Goal: Task Accomplishment & Management: Complete application form

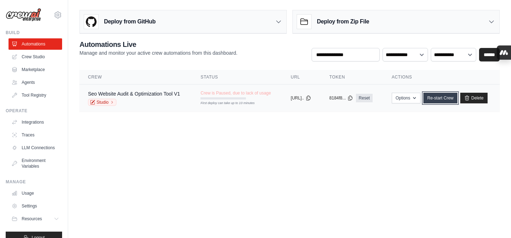
click at [457, 98] on link "Re-start Crew" at bounding box center [440, 98] width 34 height 11
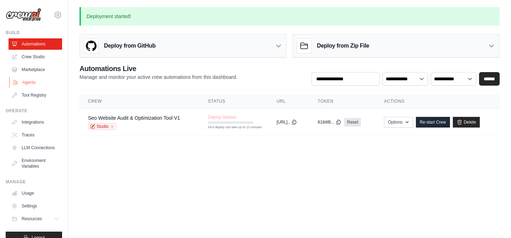
click at [39, 84] on link "Agents" at bounding box center [36, 82] width 54 height 11
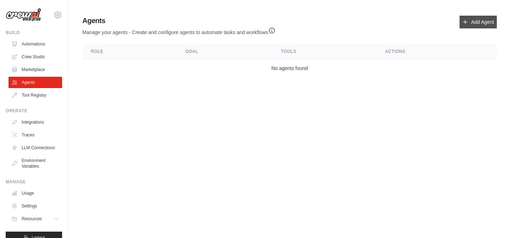
click at [472, 20] on link "Add Agent" at bounding box center [477, 22] width 37 height 13
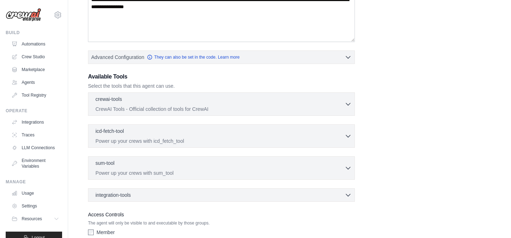
scroll to position [175, 0]
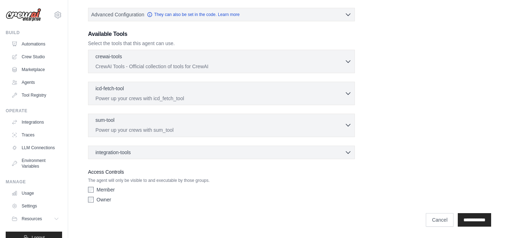
click at [343, 131] on p "Power up your crews with sum_tool" at bounding box center [219, 129] width 249 height 7
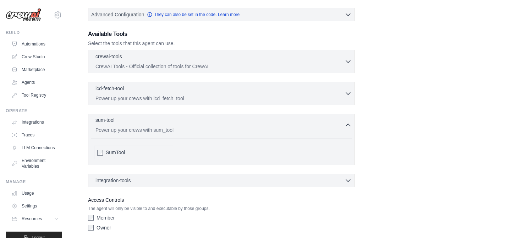
click at [343, 131] on p "Power up your crews with sum_tool" at bounding box center [219, 129] width 249 height 7
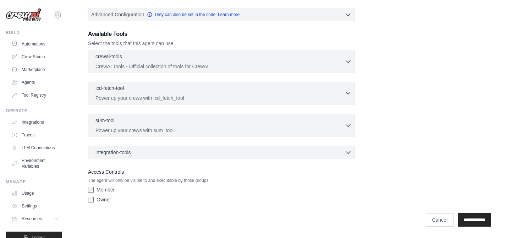
click at [334, 94] on p "Power up your crews with icd_fetch_tool" at bounding box center [219, 97] width 249 height 7
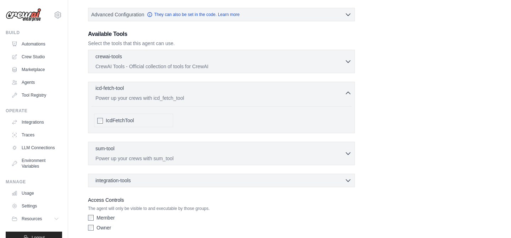
click at [334, 94] on p "Power up your crews with icd_fetch_tool" at bounding box center [219, 97] width 249 height 7
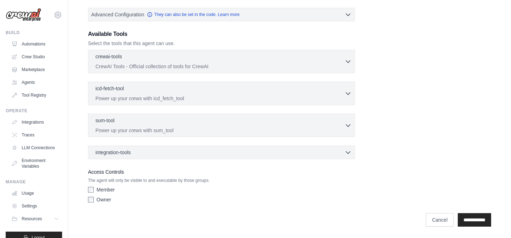
click at [335, 74] on div "crewai-tools 0 selected CrewAI Tools - Official collection of tools for CrewAI" at bounding box center [221, 104] width 267 height 109
click at [335, 70] on div "crewai-tools 0 selected CrewAI Tools - Official collection of tools for CrewAI …" at bounding box center [221, 61] width 267 height 23
click at [336, 65] on p "CrewAI Tools - Official collection of tools for CrewAI" at bounding box center [219, 65] width 249 height 7
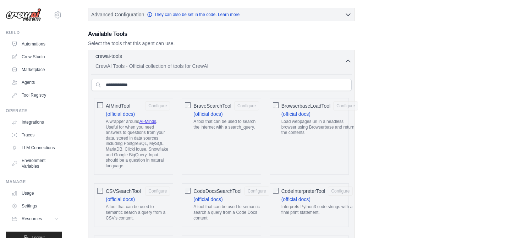
click at [336, 65] on p "CrewAI Tools - Official collection of tools for CrewAI" at bounding box center [219, 65] width 249 height 7
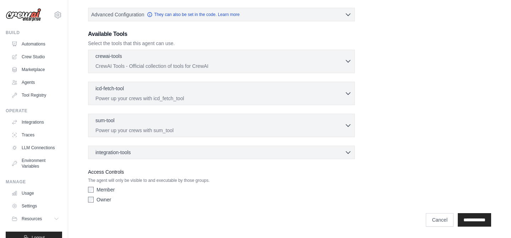
click at [336, 65] on p "CrewAI Tools - Official collection of tools for CrewAI" at bounding box center [219, 65] width 249 height 7
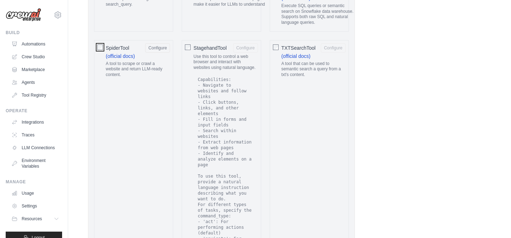
scroll to position [1201, 0]
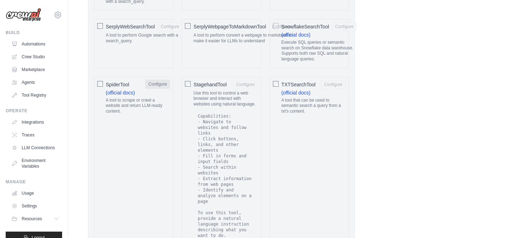
click at [156, 81] on button "Configure" at bounding box center [157, 83] width 25 height 9
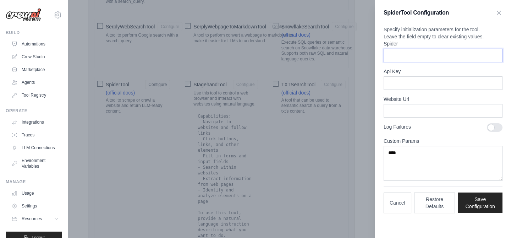
click at [419, 62] on input "Spider" at bounding box center [442, 55] width 119 height 13
click at [429, 90] on input "Api Key" at bounding box center [442, 82] width 119 height 13
click at [422, 117] on input "Website Url" at bounding box center [442, 110] width 119 height 13
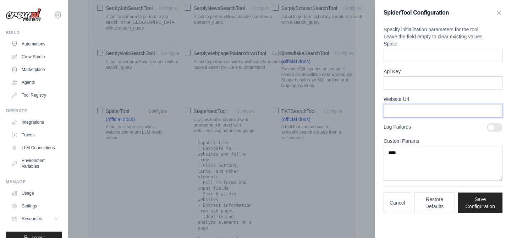
scroll to position [1161, 0]
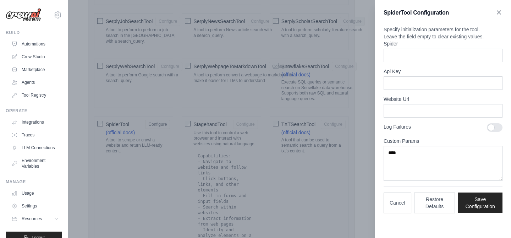
click at [500, 9] on icon "button" at bounding box center [498, 12] width 7 height 7
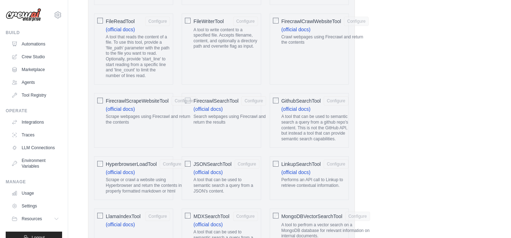
scroll to position [555, 0]
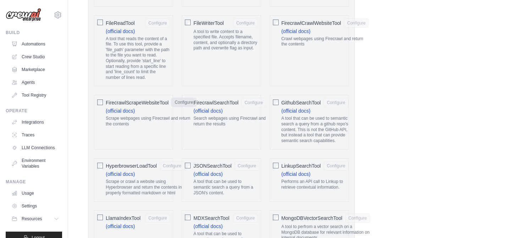
click at [177, 102] on button "Configure" at bounding box center [183, 102] width 25 height 9
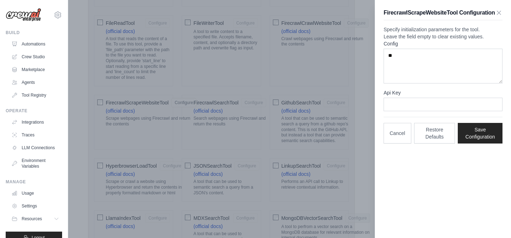
click at [408, 130] on div "Config ** Api Key Cancel Restore Defaults Save Configuration" at bounding box center [442, 91] width 119 height 103
click at [408, 111] on input "Api Key" at bounding box center [442, 104] width 119 height 13
paste input "**********"
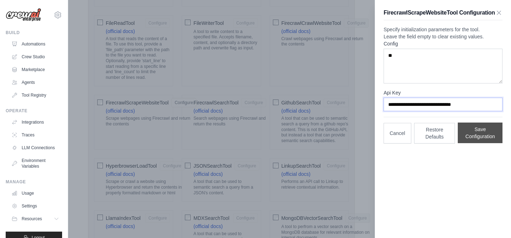
type input "**********"
click at [481, 143] on button "Save Configuration" at bounding box center [480, 132] width 45 height 21
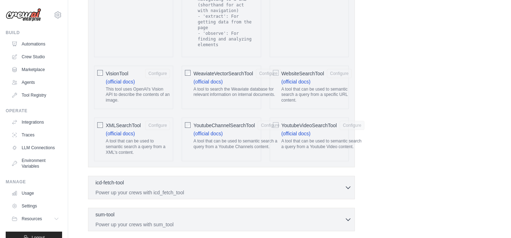
scroll to position [1570, 0]
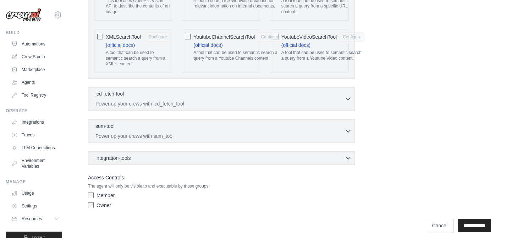
click at [181, 100] on p "Power up your crews with icd_fetch_tool" at bounding box center [219, 103] width 249 height 7
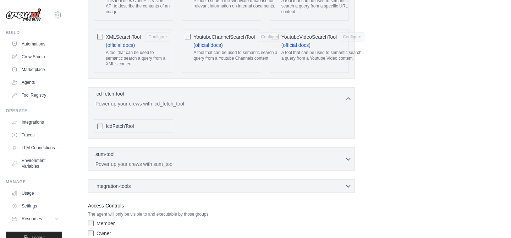
click at [181, 100] on p "Power up your crews with icd_fetch_tool" at bounding box center [219, 103] width 249 height 7
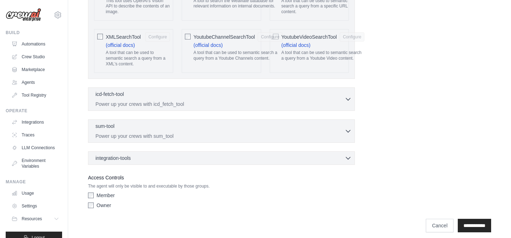
click at [173, 119] on div "sum-tool 0 selected Power up your crews with sum_tool SumTool" at bounding box center [221, 130] width 267 height 23
click at [170, 125] on div "sum-tool 0 selected" at bounding box center [219, 126] width 249 height 9
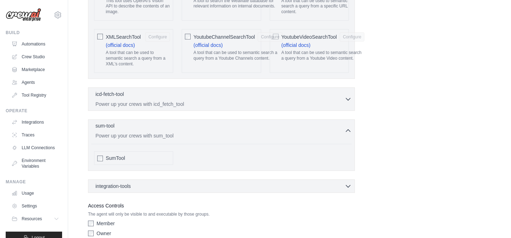
click at [170, 125] on div "sum-tool 0 selected" at bounding box center [219, 126] width 249 height 9
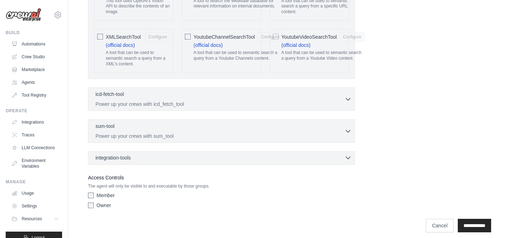
click at [169, 154] on div "integration-tools 0 selected" at bounding box center [223, 157] width 256 height 7
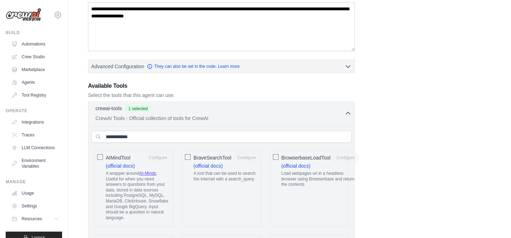
scroll to position [125, 0]
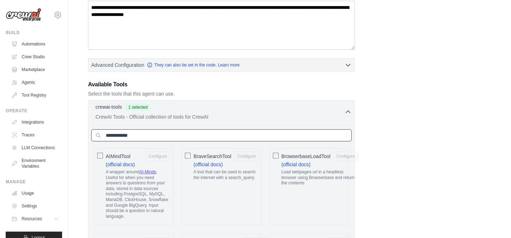
click at [343, 138] on input "text" at bounding box center [221, 135] width 260 height 12
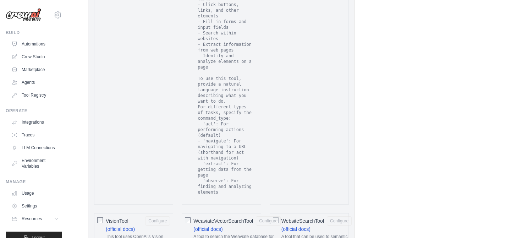
scroll to position [1824, 0]
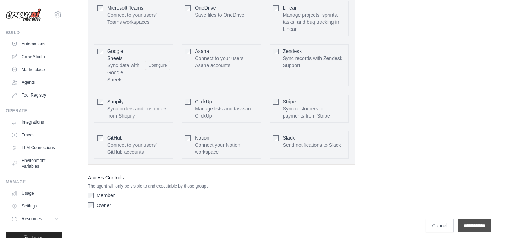
click at [471, 219] on input "**********" at bounding box center [474, 225] width 33 height 13
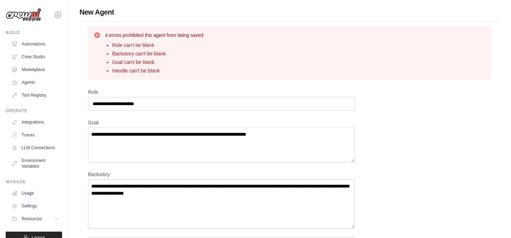
click at [141, 42] on li "Role can't be blank" at bounding box center [158, 45] width 92 height 7
click at [220, 57] on div "4 errors prohibited this agent from being saved: Role can't be blank Backstory …" at bounding box center [290, 53] width 392 height 43
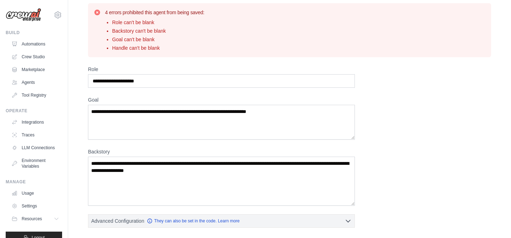
scroll to position [20, 0]
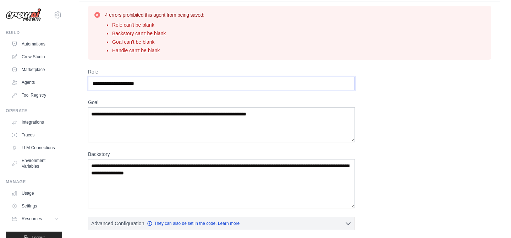
click at [167, 85] on input "Role" at bounding box center [221, 83] width 267 height 13
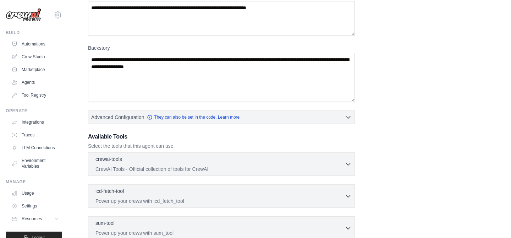
scroll to position [124, 0]
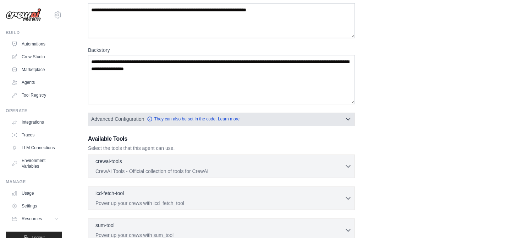
click at [266, 115] on button "Advanced Configuration They can also be set in the code. Learn more" at bounding box center [221, 118] width 266 height 13
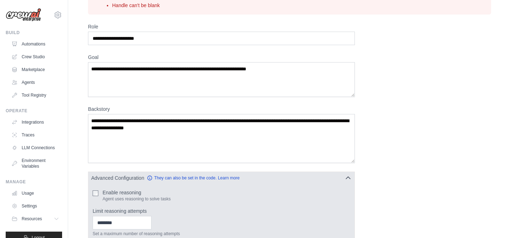
scroll to position [65, 0]
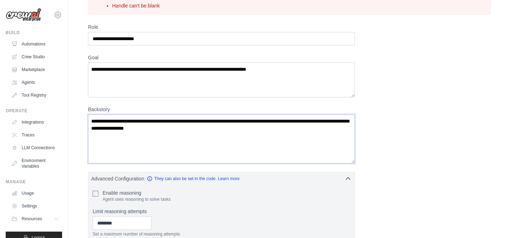
click at [206, 126] on textarea "Backstory" at bounding box center [221, 138] width 267 height 49
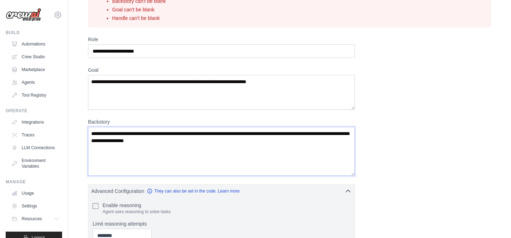
scroll to position [43, 0]
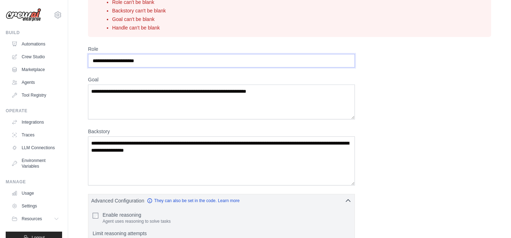
click at [129, 60] on input "Role" at bounding box center [221, 60] width 267 height 13
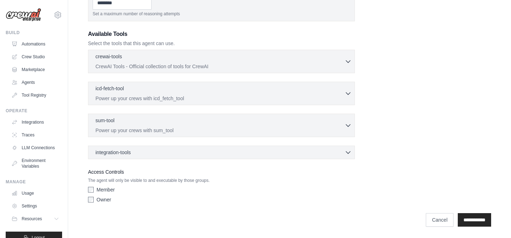
scroll to position [0, 0]
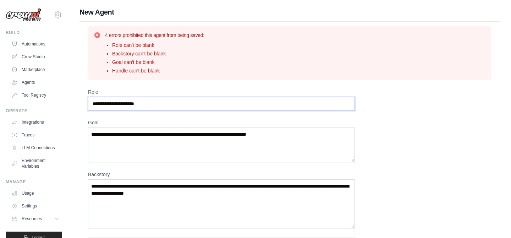
click at [142, 103] on input "Role" at bounding box center [221, 103] width 267 height 13
type input "**********"
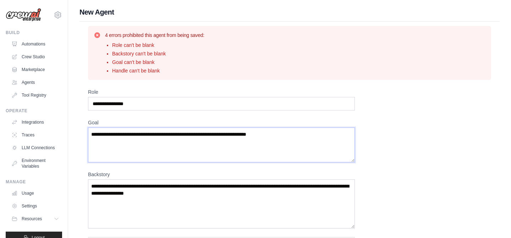
click at [159, 139] on textarea "Goal" at bounding box center [221, 144] width 267 height 35
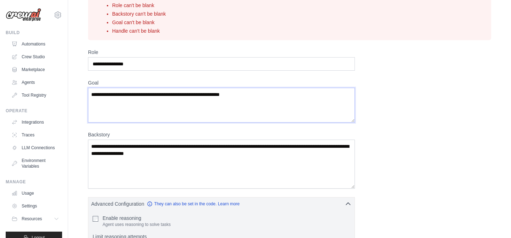
scroll to position [57, 0]
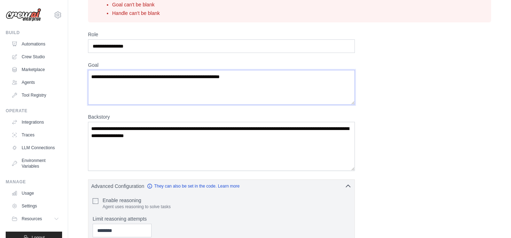
type textarea "**********"
click at [166, 130] on textarea "Backstory" at bounding box center [221, 146] width 267 height 49
click at [159, 81] on textarea "**********" at bounding box center [221, 87] width 267 height 35
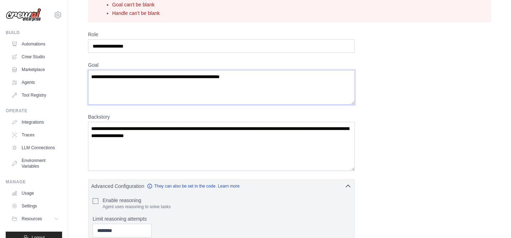
click at [159, 81] on textarea "**********" at bounding box center [221, 87] width 267 height 35
click at [150, 123] on textarea "Backstory" at bounding box center [221, 146] width 267 height 49
click at [150, 130] on textarea "Backstory" at bounding box center [221, 146] width 267 height 49
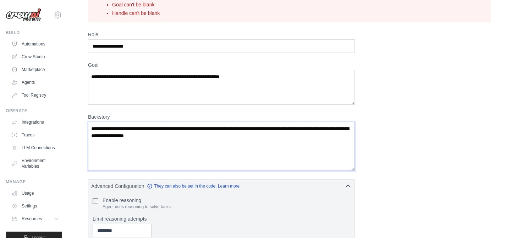
click at [150, 130] on textarea "Backstory" at bounding box center [221, 146] width 267 height 49
paste textarea "**********"
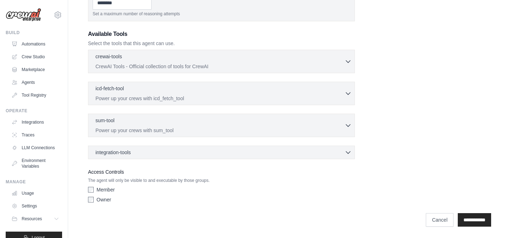
scroll to position [0, 0]
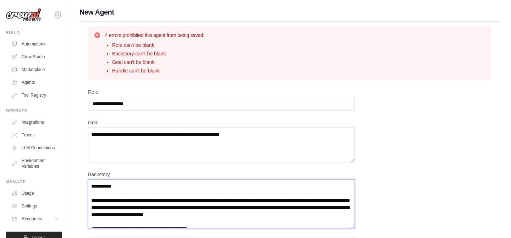
click at [106, 197] on textarea "**********" at bounding box center [221, 203] width 267 height 49
click at [98, 194] on textarea "**********" at bounding box center [221, 203] width 267 height 49
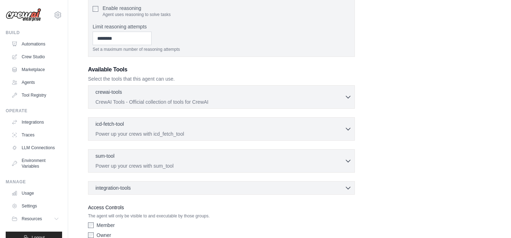
scroll to position [285, 0]
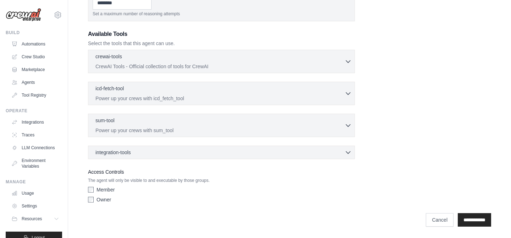
type textarea "**********"
click at [472, 212] on div "**********" at bounding box center [289, 216] width 403 height 21
click at [470, 221] on input "**********" at bounding box center [474, 219] width 33 height 13
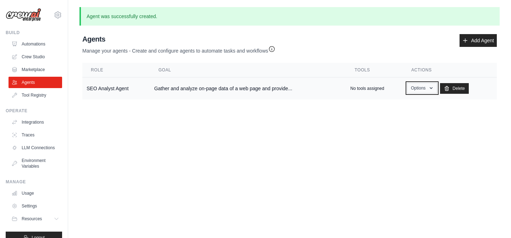
click at [427, 86] on button "Options" at bounding box center [422, 88] width 30 height 11
click at [404, 99] on link "Show" at bounding box center [411, 104] width 51 height 13
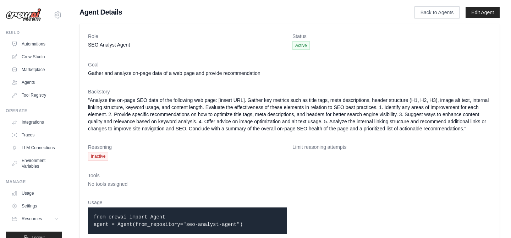
scroll to position [17, 0]
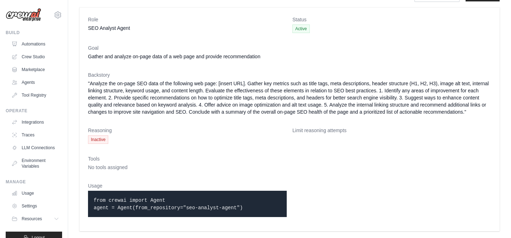
click at [143, 207] on code "from crewai import Agent agent = Agent(from_repository="seo-analyst-agent")" at bounding box center [168, 203] width 149 height 13
click at [234, 100] on dd ""Analyze the on-page SEO data of the following web page: [insert URL]. Gather k…" at bounding box center [289, 97] width 403 height 35
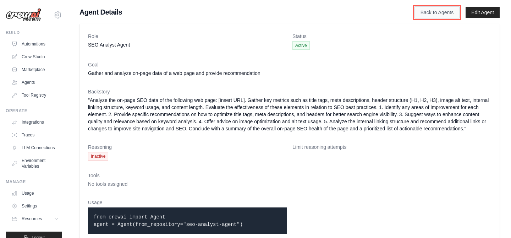
click at [419, 14] on link "Back to Agents" at bounding box center [436, 12] width 45 height 12
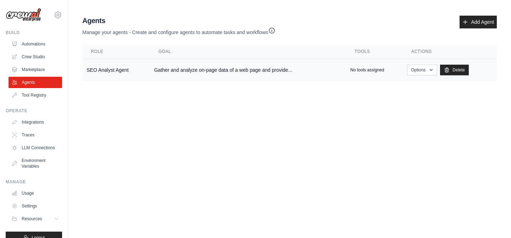
click at [120, 71] on td "SEO Analyst Agent" at bounding box center [115, 70] width 67 height 22
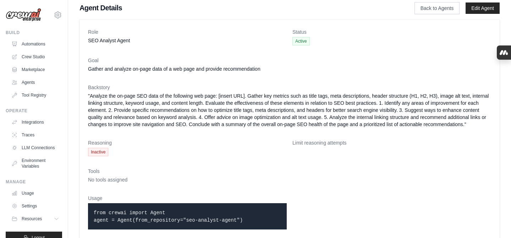
scroll to position [17, 0]
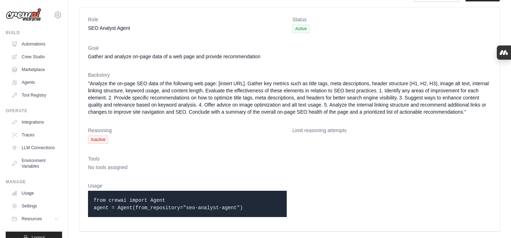
click at [118, 200] on code "from crewai import Agent agent = Agent(from_repository="seo-analyst-agent")" at bounding box center [168, 203] width 149 height 13
click at [156, 200] on code "from crewai import Agent agent = Agent(from_repository="seo-analyst-agent")" at bounding box center [168, 203] width 149 height 13
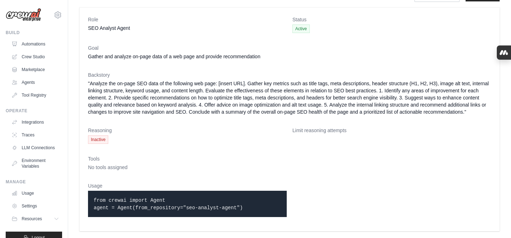
click at [101, 169] on span "No tools assigned" at bounding box center [107, 167] width 39 height 6
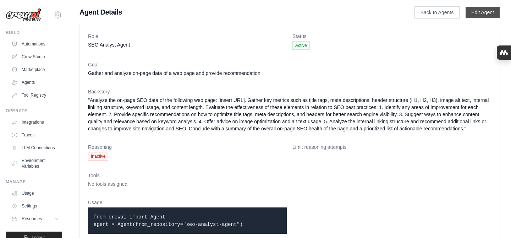
click at [489, 17] on link "Edit Agent" at bounding box center [482, 12] width 34 height 11
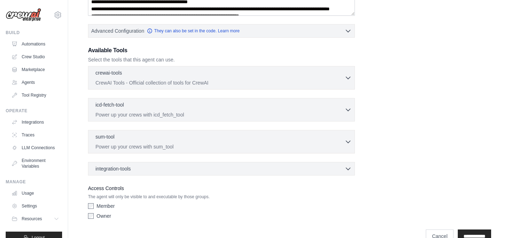
scroll to position [180, 0]
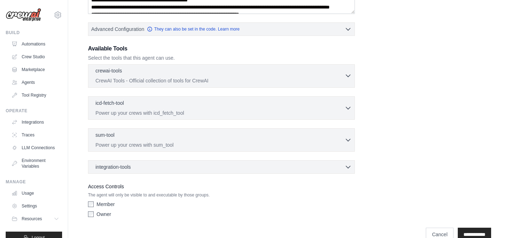
click at [183, 79] on p "CrewAI Tools - Official collection of tools for CrewAI" at bounding box center [219, 80] width 249 height 7
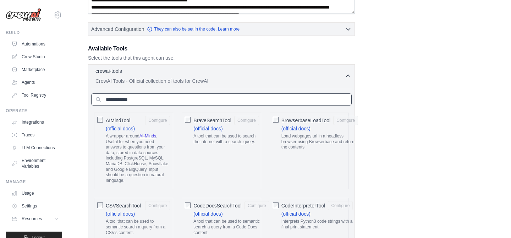
click at [162, 99] on input "text" at bounding box center [221, 99] width 260 height 12
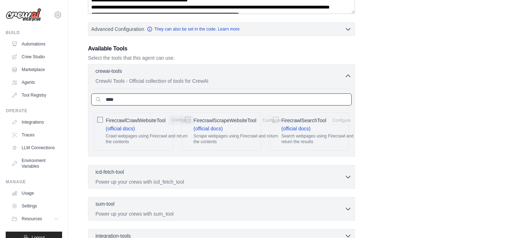
type input "****"
click at [199, 122] on span "FirecrawlScrapeWebsiteTool" at bounding box center [224, 120] width 63 height 7
click at [262, 120] on button "Configure" at bounding box center [271, 119] width 25 height 9
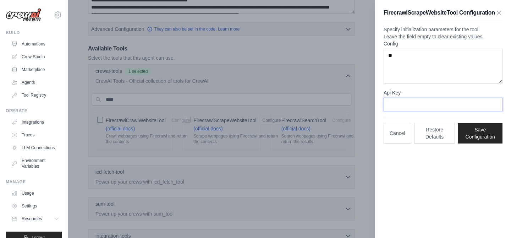
click at [423, 111] on input "Api Key" at bounding box center [442, 104] width 119 height 13
paste input "**********"
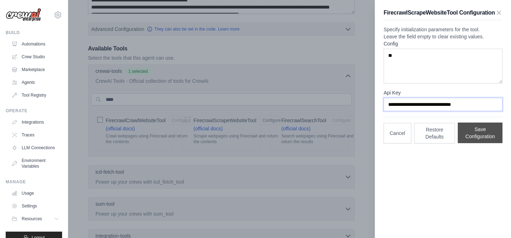
type input "**********"
click at [469, 143] on button "Save Configuration" at bounding box center [480, 132] width 45 height 21
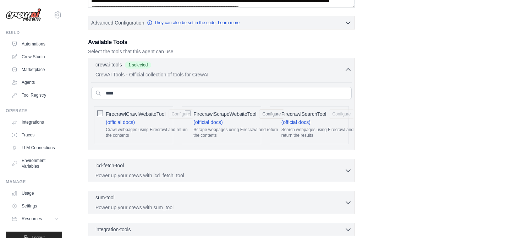
scroll to position [189, 0]
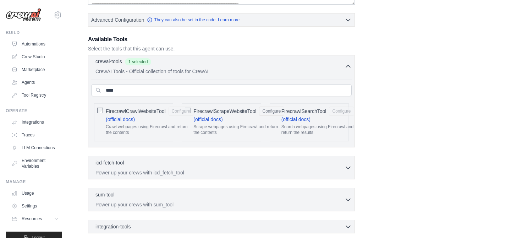
click at [345, 65] on icon "button" at bounding box center [347, 66] width 7 height 7
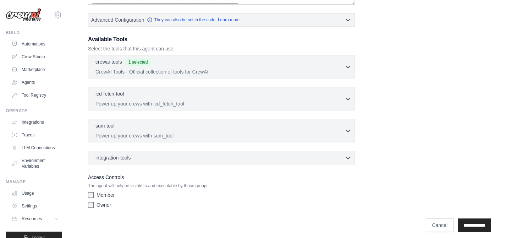
click at [352, 95] on div "icd-fetch-tool 0 selected Power up your crews with icd_fetch_tool IcdFetchTool" at bounding box center [221, 98] width 267 height 23
click at [349, 96] on icon "button" at bounding box center [347, 98] width 7 height 7
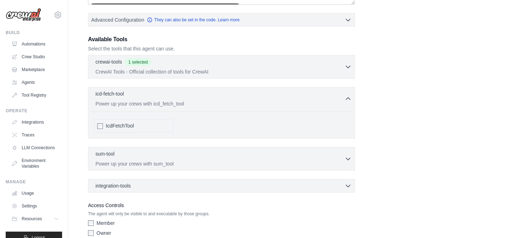
click at [99, 122] on div at bounding box center [100, 125] width 6 height 7
click at [351, 163] on button "sum-tool 0 selected Power up your crews with sum_tool" at bounding box center [221, 158] width 260 height 17
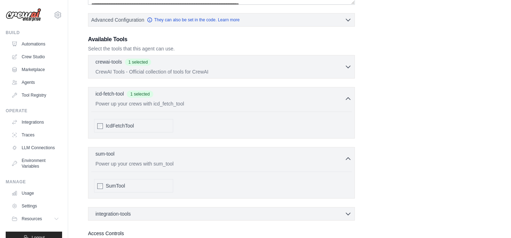
scroll to position [251, 0]
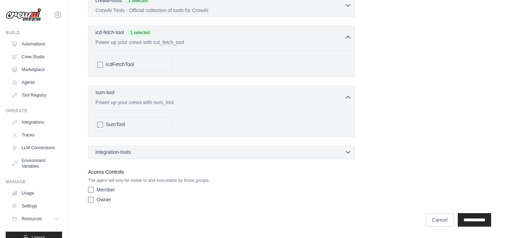
click at [175, 153] on div "integration-tools 0 selected" at bounding box center [223, 151] width 256 height 7
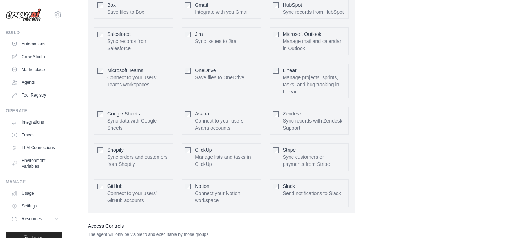
scroll to position [443, 0]
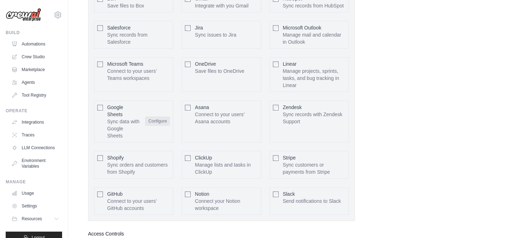
click at [163, 123] on button "Configure" at bounding box center [157, 120] width 25 height 9
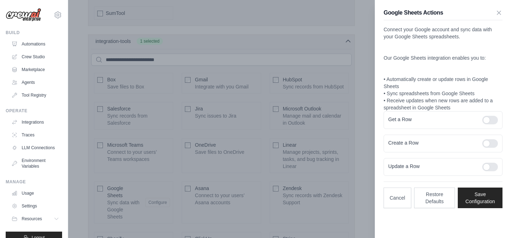
scroll to position [355, 0]
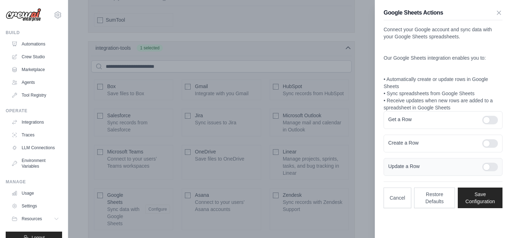
click at [493, 166] on div at bounding box center [490, 166] width 16 height 9
click at [492, 145] on div at bounding box center [490, 143] width 16 height 9
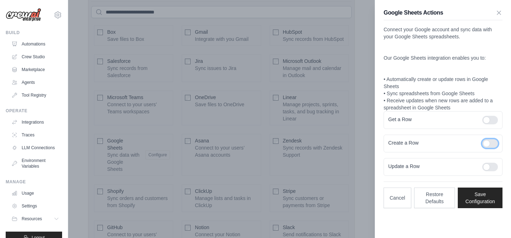
scroll to position [410, 0]
click at [479, 203] on button "Save Configuration" at bounding box center [480, 197] width 45 height 21
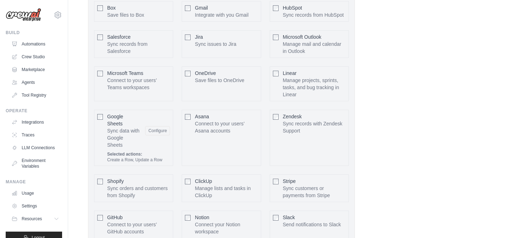
scroll to position [446, 0]
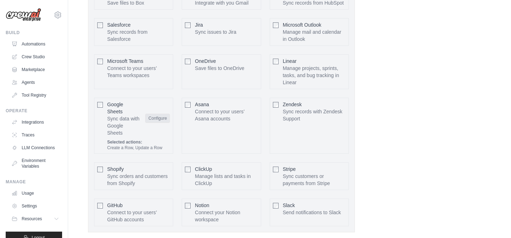
click at [162, 120] on button "Configure" at bounding box center [157, 118] width 25 height 9
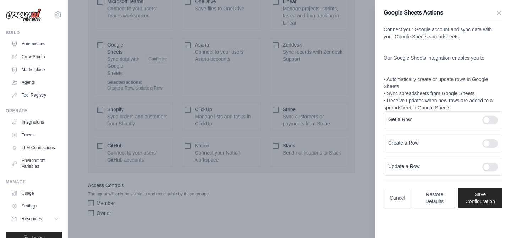
scroll to position [519, 0]
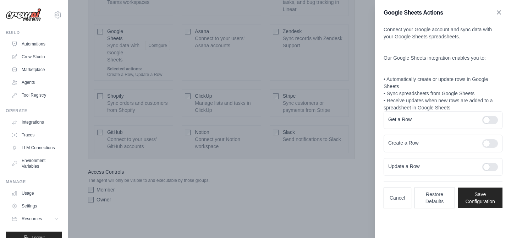
click at [499, 11] on icon "button" at bounding box center [499, 13] width 4 height 4
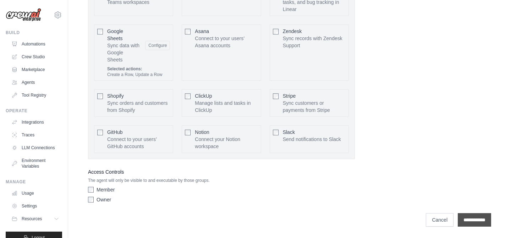
click at [476, 220] on input "**********" at bounding box center [474, 219] width 33 height 13
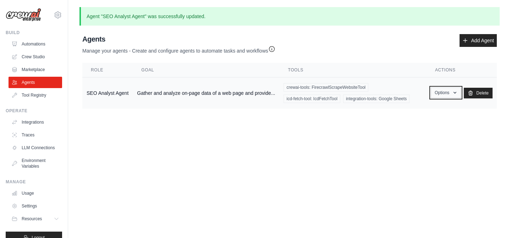
click at [441, 92] on button "Options" at bounding box center [446, 92] width 30 height 11
click at [342, 149] on body "rananjayrajw1@gmail.com Settings Build Automations Crew Studio" at bounding box center [255, 119] width 511 height 238
click at [138, 101] on td "Gather and analyze on-page data of a web page and provide..." at bounding box center [206, 93] width 146 height 32
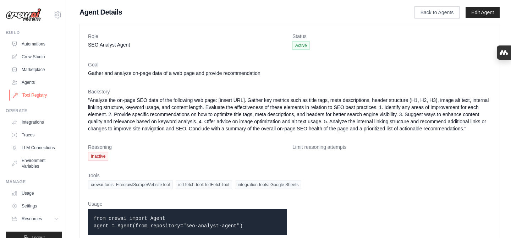
click at [34, 95] on link "Tool Registry" at bounding box center [36, 94] width 54 height 11
